Goal: Go to known website: Access a specific website the user already knows

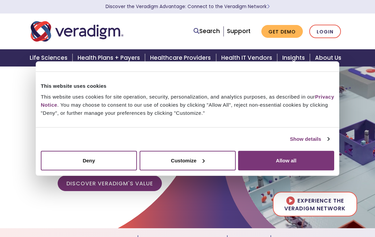
click at [326, 33] on link "Login" at bounding box center [326, 32] width 32 height 14
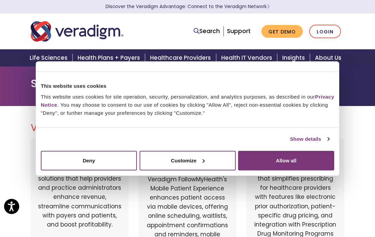
click at [298, 162] on button "Allow all" at bounding box center [286, 161] width 96 height 20
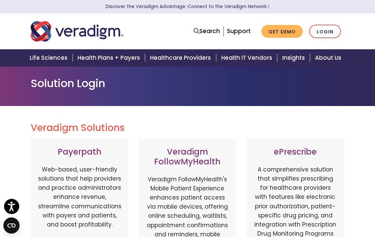
click at [327, 37] on link "Login" at bounding box center [326, 32] width 32 height 14
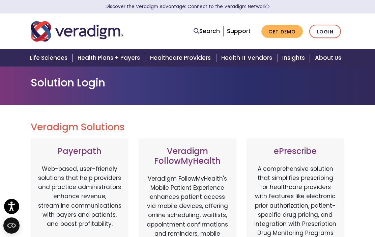
click at [324, 31] on link "Login" at bounding box center [326, 32] width 32 height 14
